Goal: Transaction & Acquisition: Book appointment/travel/reservation

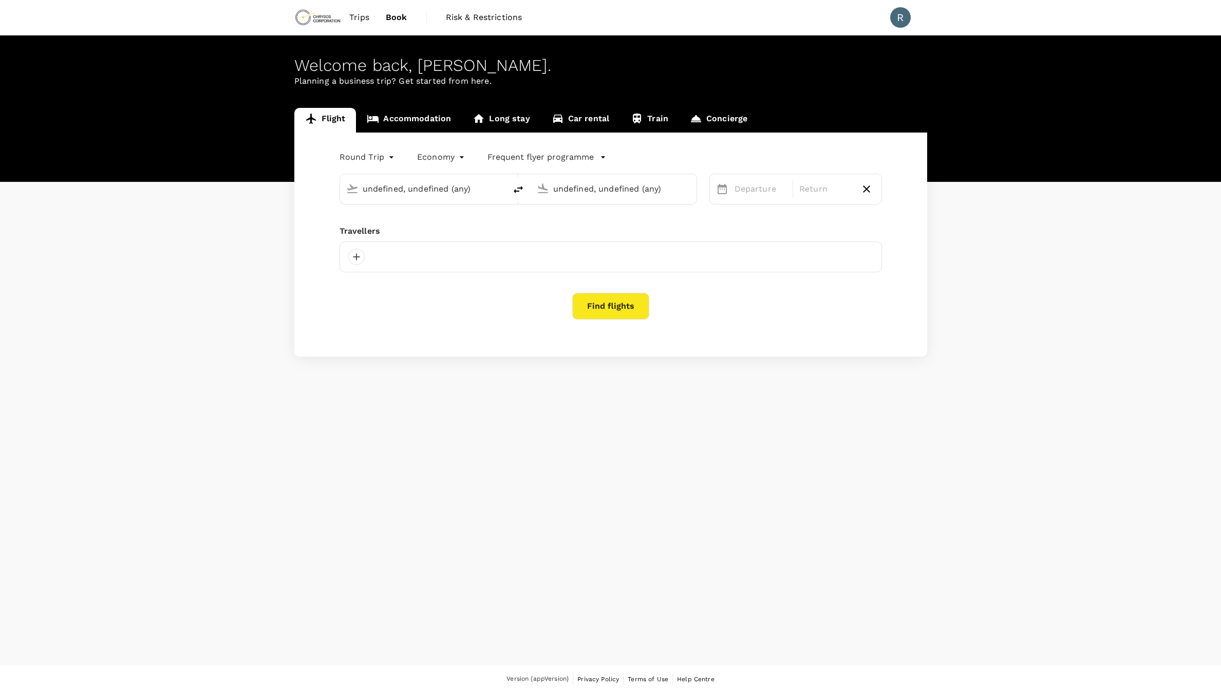
type input "[GEOGRAPHIC_DATA], [GEOGRAPHIC_DATA] (any)"
type input "Toronto [PERSON_NAME] Intl (YYZ)"
type input "[GEOGRAPHIC_DATA], [GEOGRAPHIC_DATA] (any)"
type input "Toronto [PERSON_NAME] Intl (YYZ)"
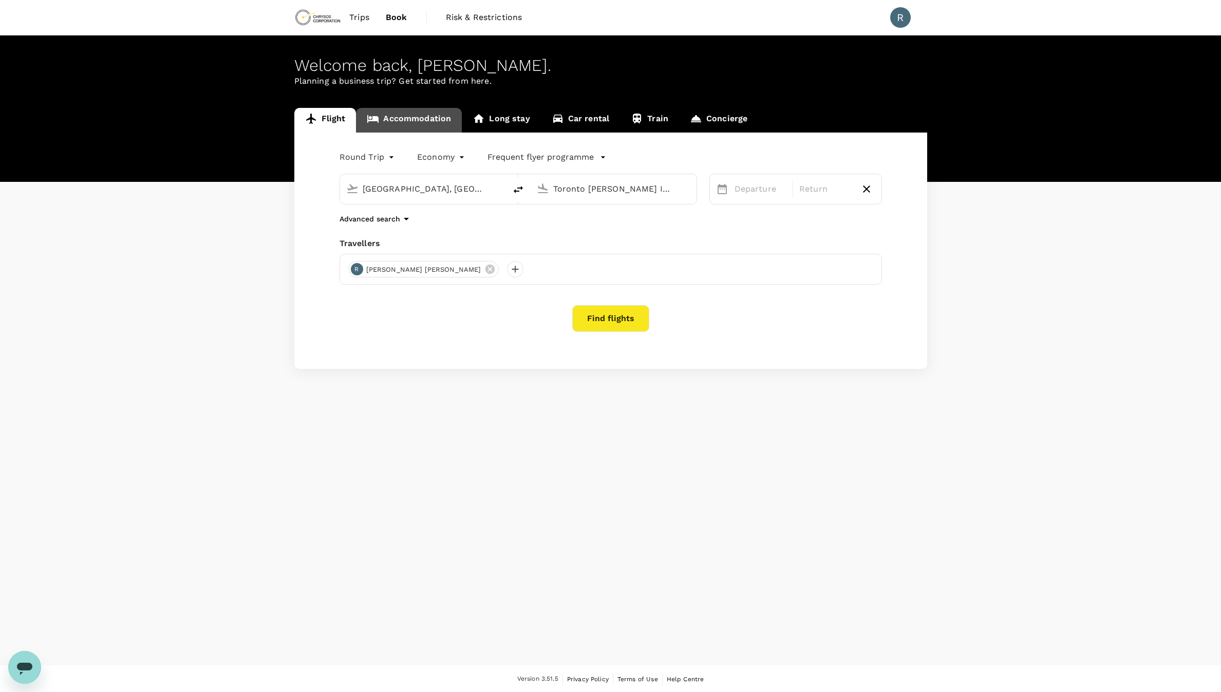
click at [430, 115] on link "Accommodation" at bounding box center [409, 120] width 106 height 25
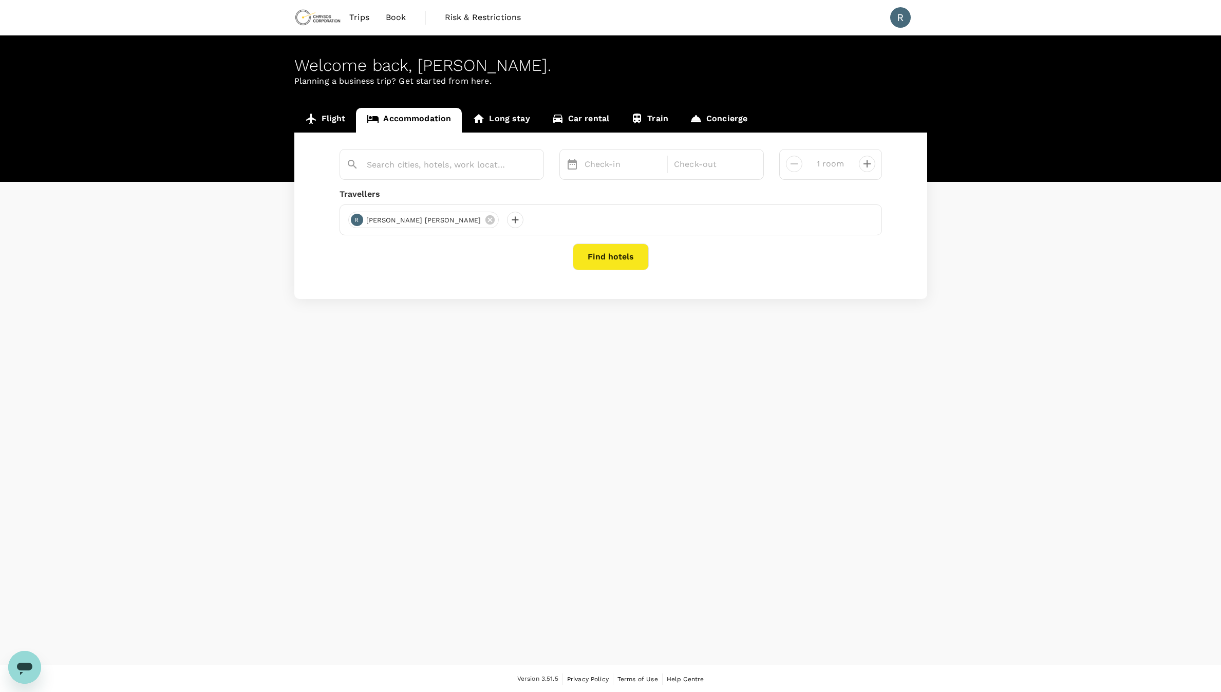
click at [364, 20] on span "Trips" at bounding box center [359, 17] width 20 height 12
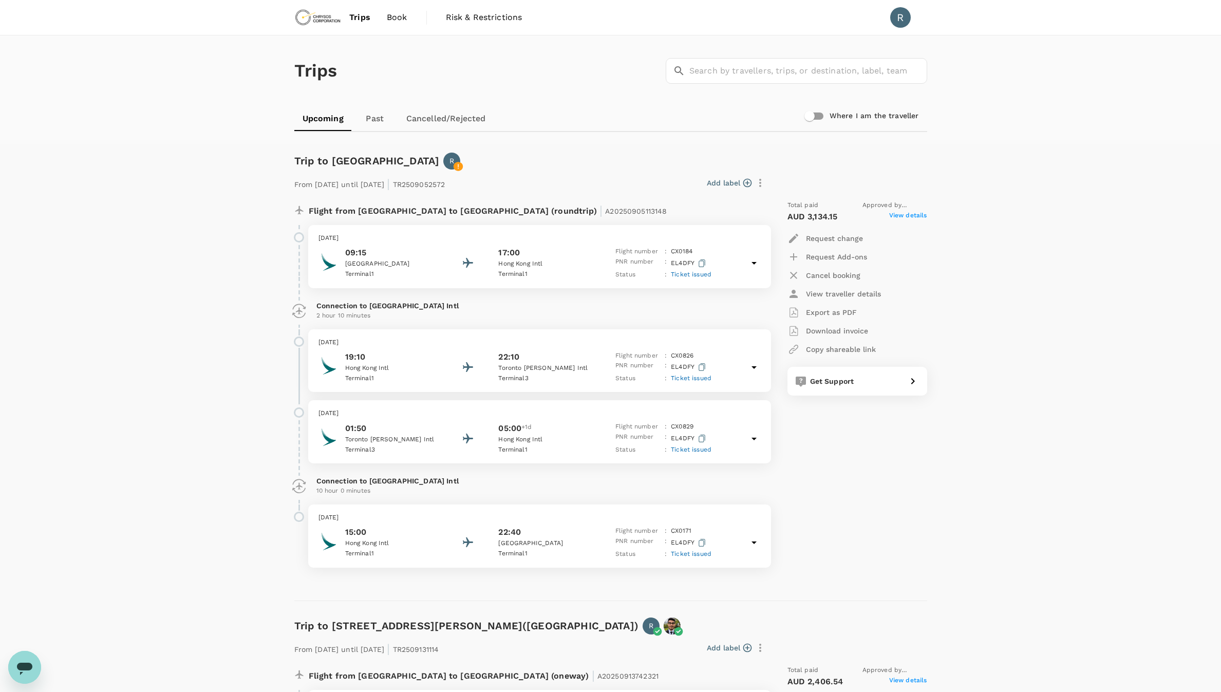
click at [390, 20] on span "Book" at bounding box center [397, 17] width 21 height 12
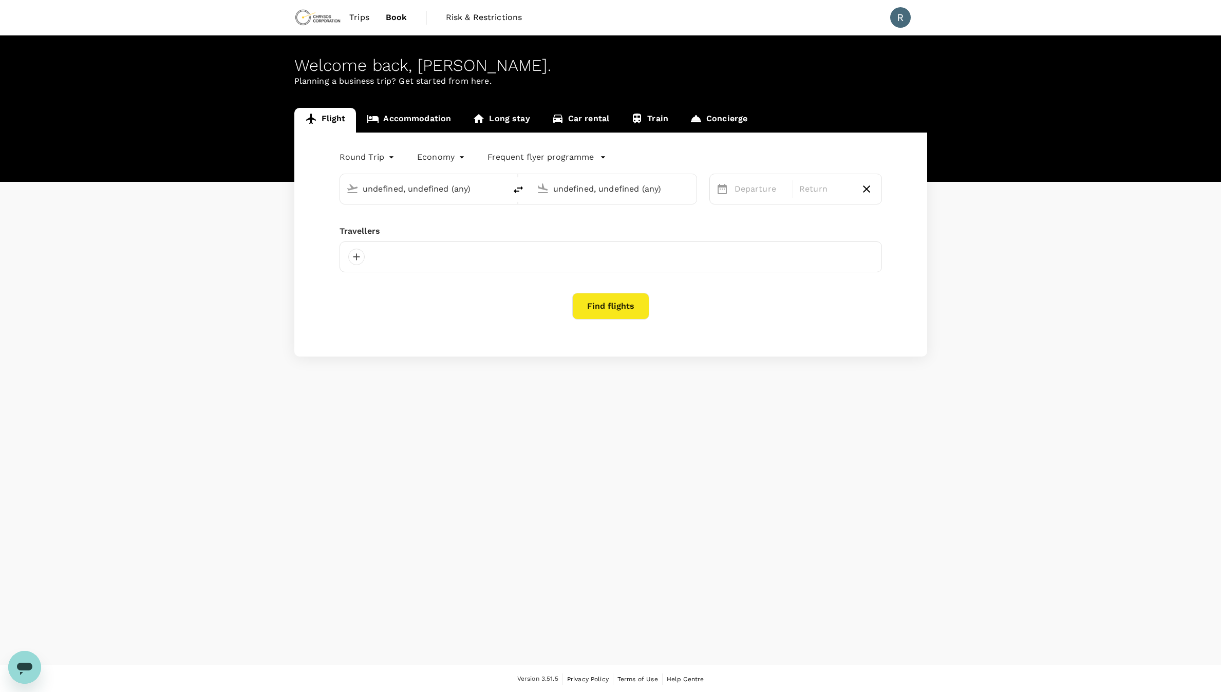
type input "[GEOGRAPHIC_DATA], [GEOGRAPHIC_DATA] (any)"
type input "Toronto [PERSON_NAME] Intl (YYZ)"
type input "[GEOGRAPHIC_DATA], [GEOGRAPHIC_DATA] (any)"
type input "Toronto [PERSON_NAME] Intl (YYZ)"
type input "[GEOGRAPHIC_DATA], [GEOGRAPHIC_DATA] (any)"
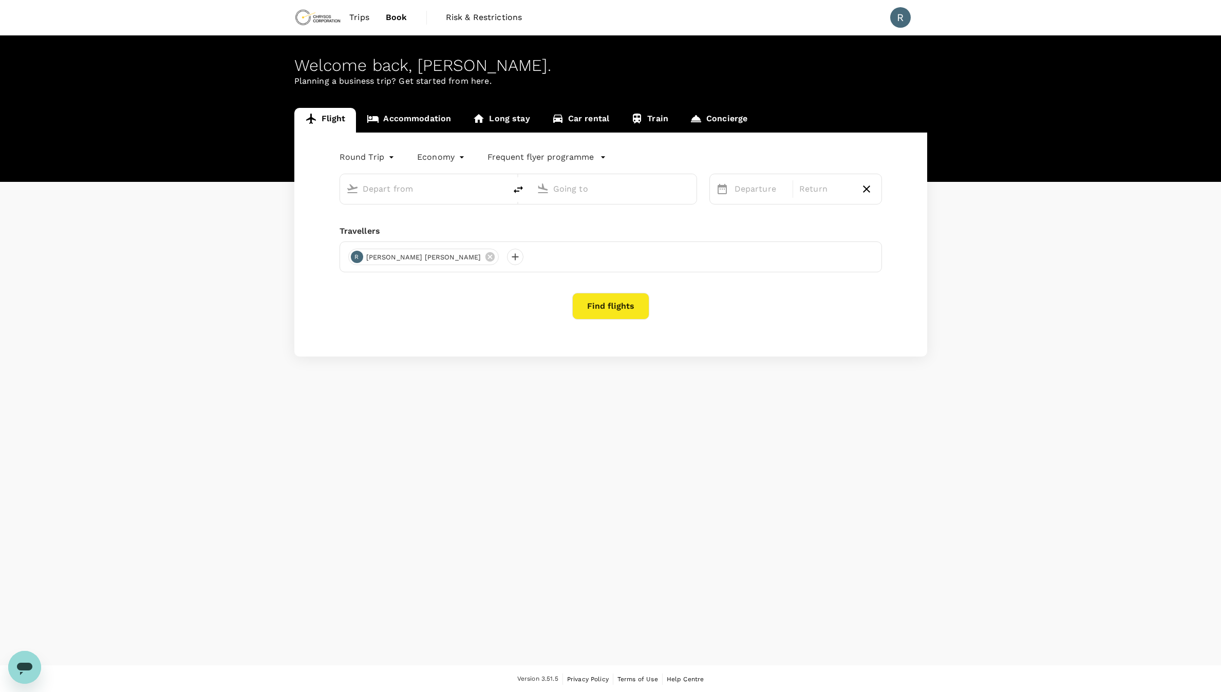
type input "Toronto [PERSON_NAME] Intl (YYZ)"
click at [365, 20] on span "Trips" at bounding box center [359, 17] width 20 height 12
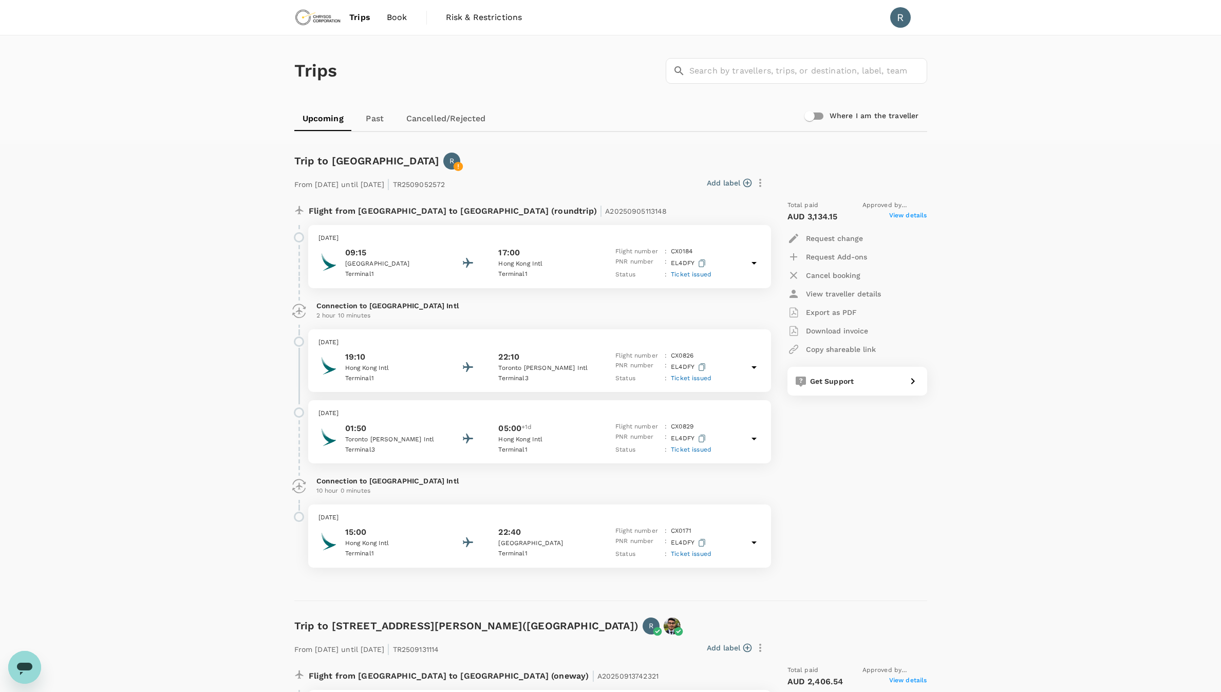
click at [426, 115] on link "Cancelled/Rejected" at bounding box center [446, 118] width 96 height 25
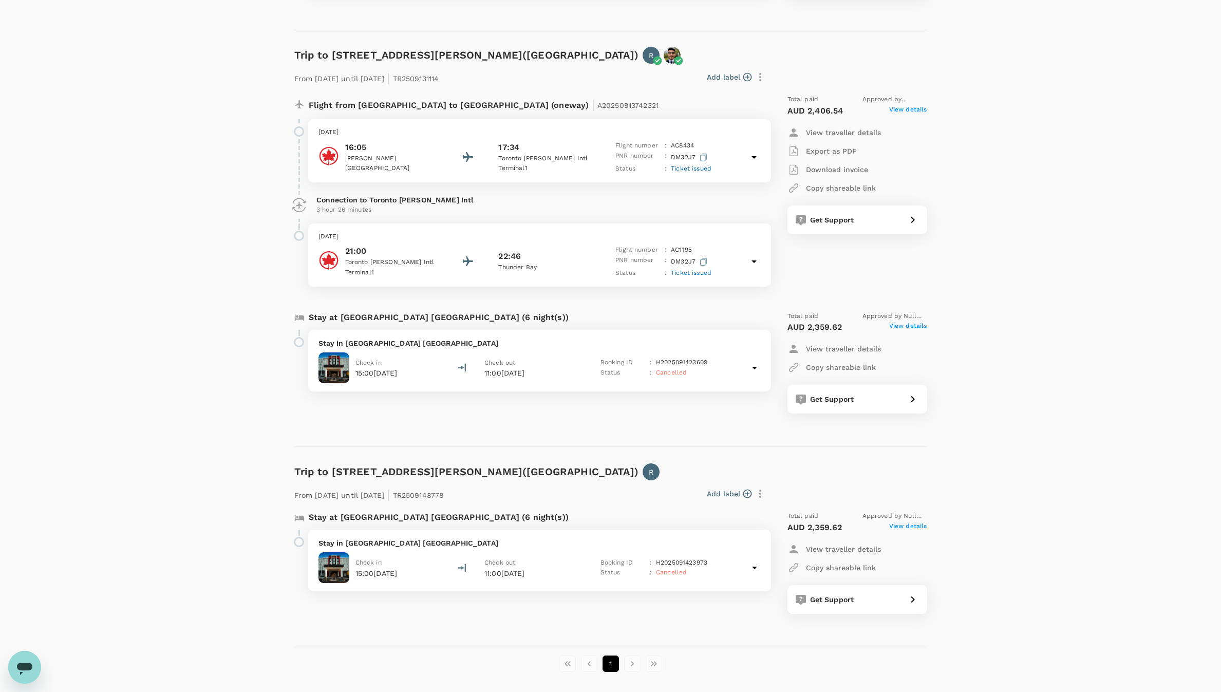
scroll to position [1485, 0]
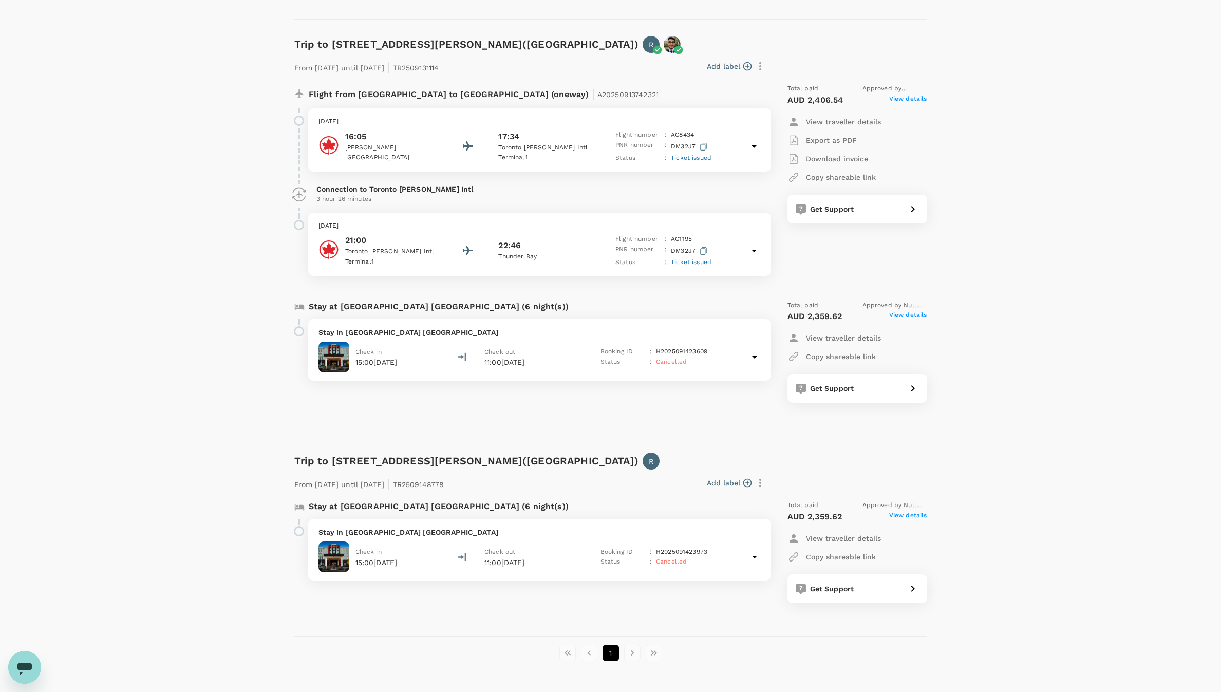
click at [633, 645] on li "pagination navigation" at bounding box center [632, 653] width 22 height 16
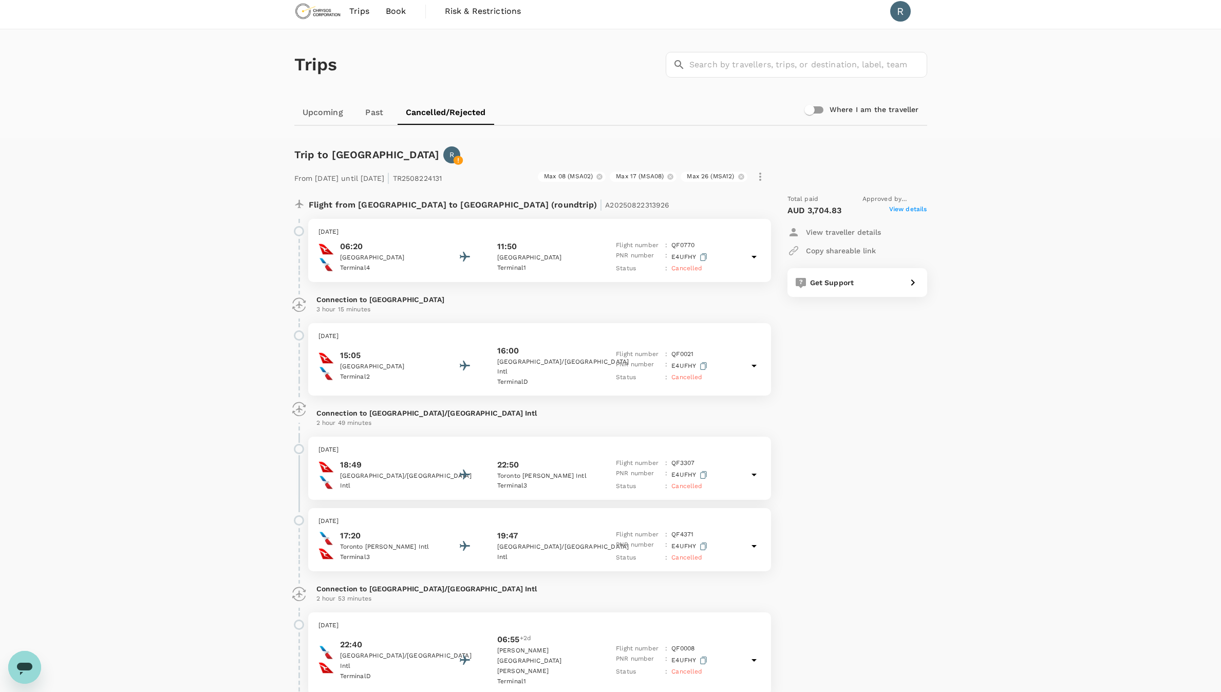
scroll to position [0, 0]
